Goal: Task Accomplishment & Management: Use online tool/utility

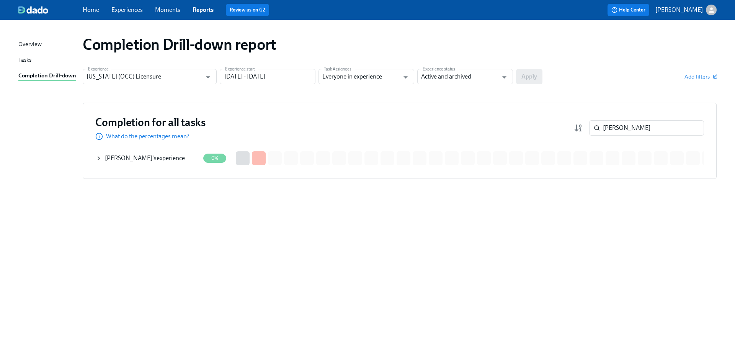
click at [96, 10] on link "Home" at bounding box center [91, 9] width 16 height 7
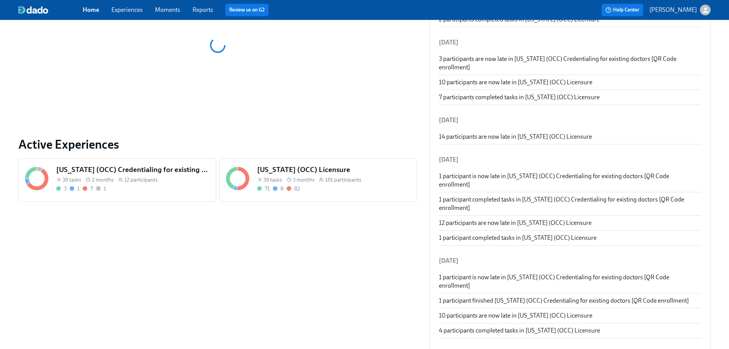
scroll to position [191, 0]
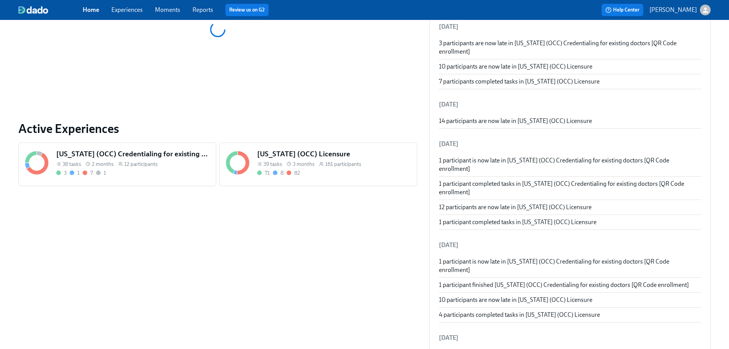
click at [325, 165] on span "161 participants" at bounding box center [343, 163] width 36 height 7
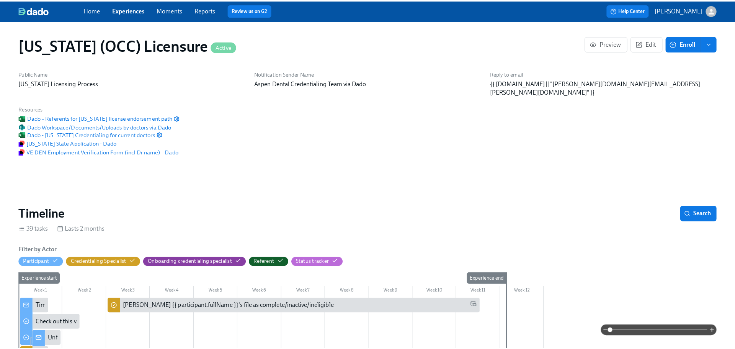
scroll to position [0, 10184]
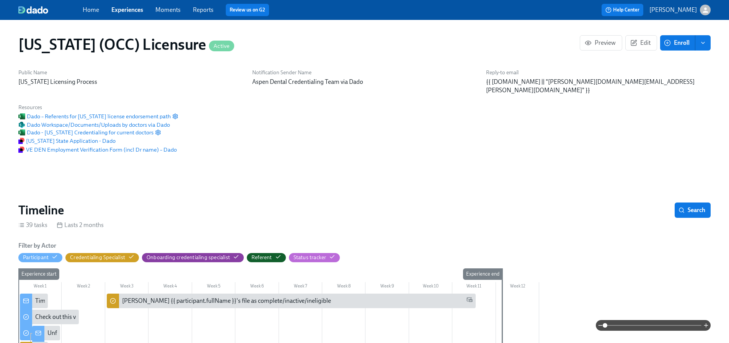
click at [686, 39] on span "Enroll" at bounding box center [677, 43] width 24 height 8
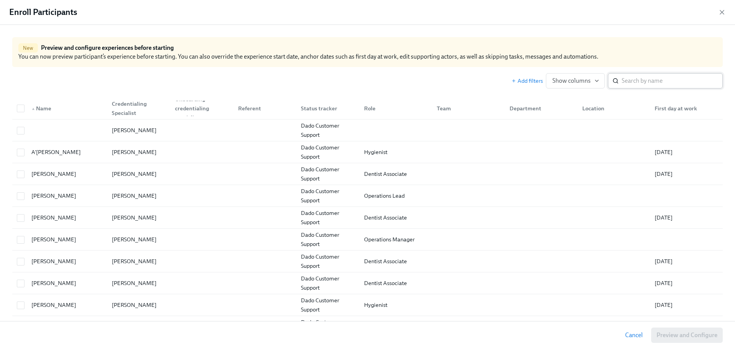
click at [655, 80] on input "search" at bounding box center [671, 80] width 101 height 15
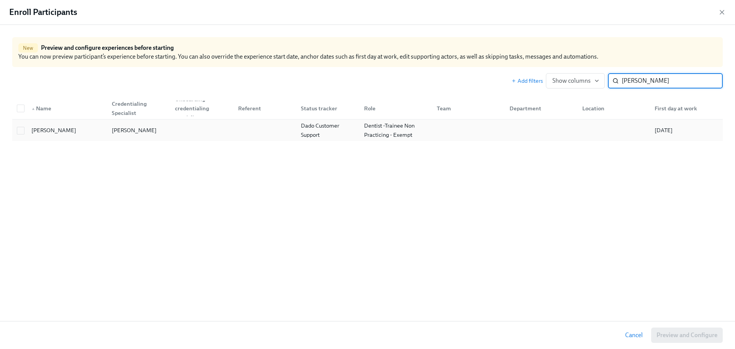
type input "[PERSON_NAME]"
click at [437, 127] on div at bounding box center [466, 129] width 73 height 15
checkbox input "true"
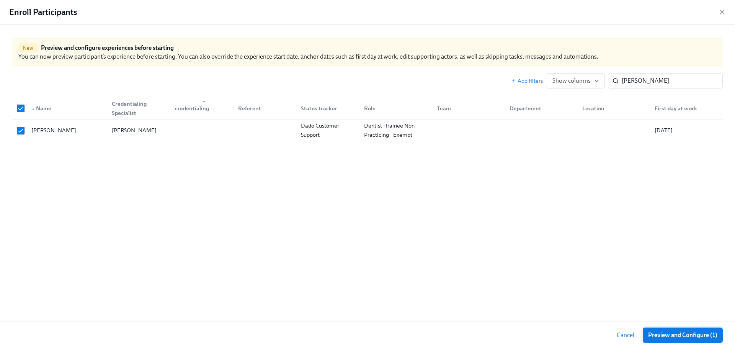
click at [677, 334] on span "Preview and Configure (1)" at bounding box center [682, 335] width 69 height 8
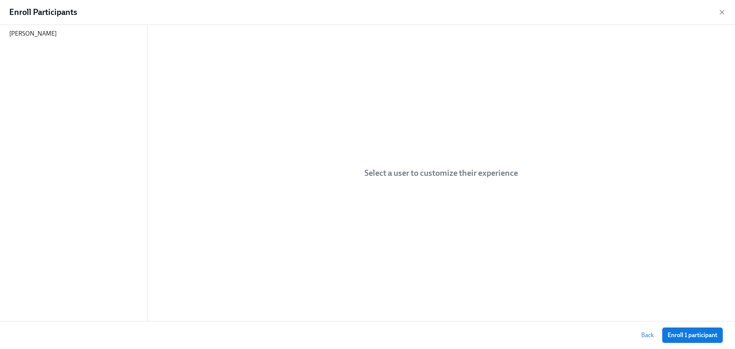
click at [677, 335] on span "Enroll 1 participant" at bounding box center [692, 335] width 50 height 8
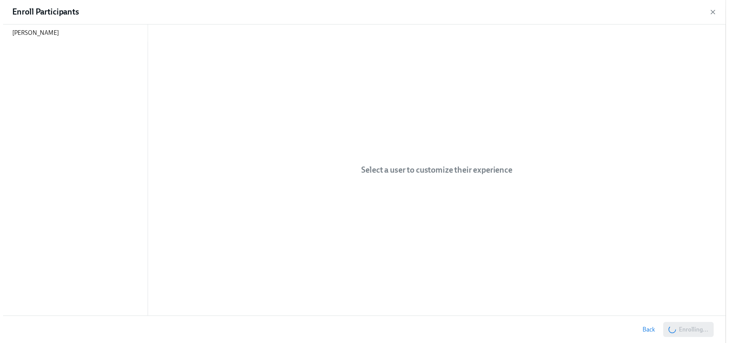
scroll to position [0, 10304]
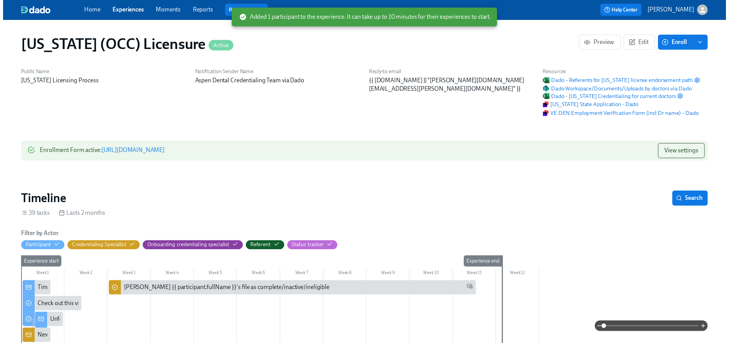
scroll to position [0, 10299]
